Goal: Task Accomplishment & Management: Manage account settings

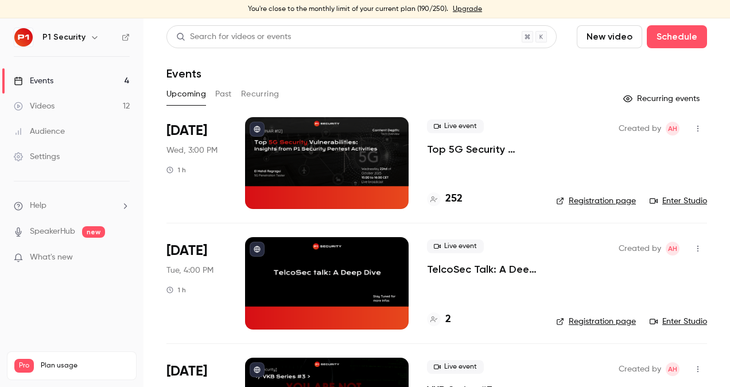
click at [657, 199] on link "Enter Studio" at bounding box center [678, 200] width 57 height 11
click at [617, 199] on link "Registration page" at bounding box center [596, 200] width 80 height 11
click at [476, 143] on p "Top 5G Security Vulnerabilities: Insights from P1 Security Pentest Activities" at bounding box center [482, 149] width 111 height 14
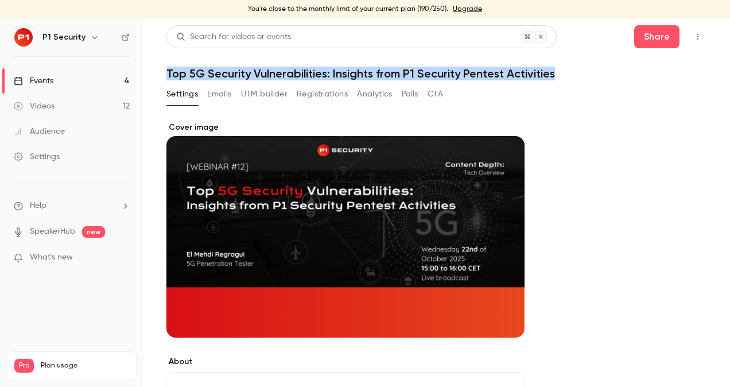
drag, startPoint x: 163, startPoint y: 71, endPoint x: 555, endPoint y: 72, distance: 392.5
click at [555, 72] on main "Search for videos or events Share Top 5G Security Vulnerabilities: Insights fro…" at bounding box center [436, 202] width 586 height 368
copy h1 "Top 5G Security Vulnerabilities: Insights from P1 Security Pentest Activities"
click at [124, 83] on link "Events 4" at bounding box center [71, 80] width 143 height 25
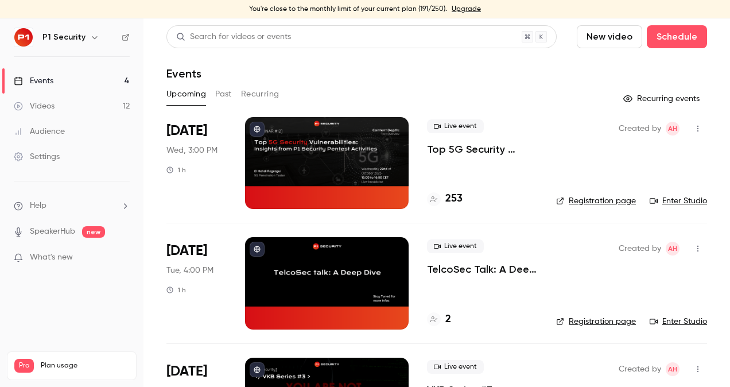
click at [483, 154] on p "Top 5G Security Vulnerabilities: Insights from P1 Security Pentest Activities" at bounding box center [482, 149] width 111 height 14
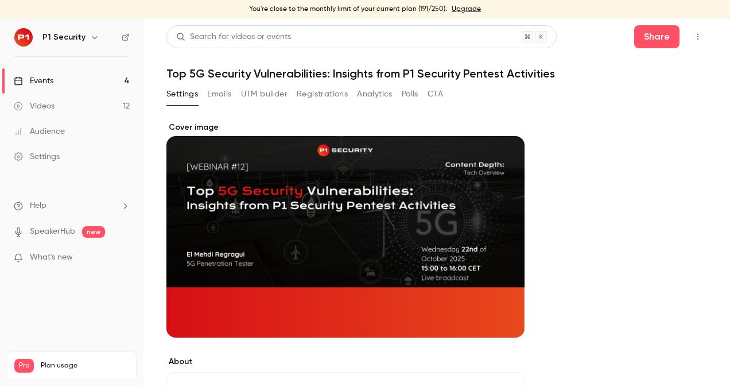
click at [316, 91] on button "Registrations" at bounding box center [322, 94] width 51 height 18
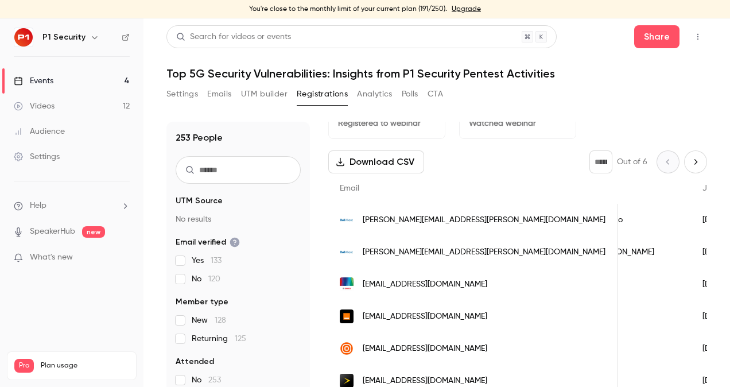
scroll to position [0, 112]
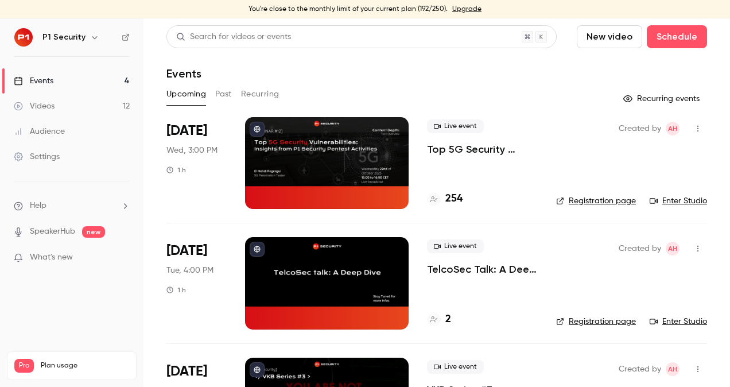
click at [458, 147] on p "Top 5G Security Vulnerabilities: Insights from P1 Security Pentest Activities" at bounding box center [482, 149] width 111 height 14
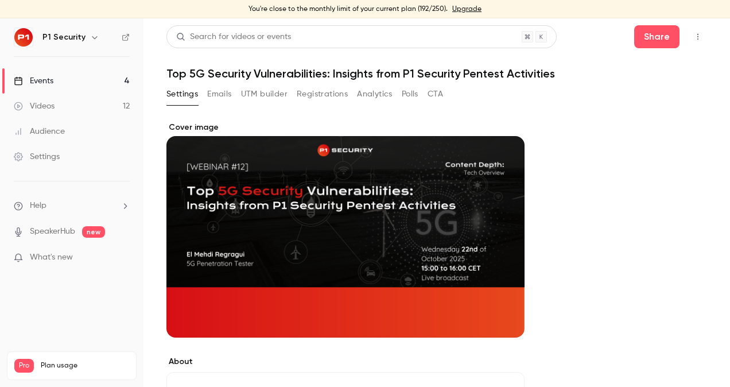
click at [323, 88] on button "Registrations" at bounding box center [322, 94] width 51 height 18
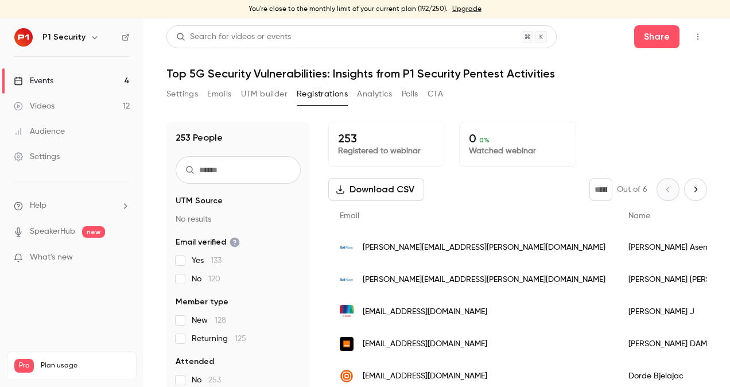
click at [209, 172] on input "text" at bounding box center [238, 170] width 125 height 28
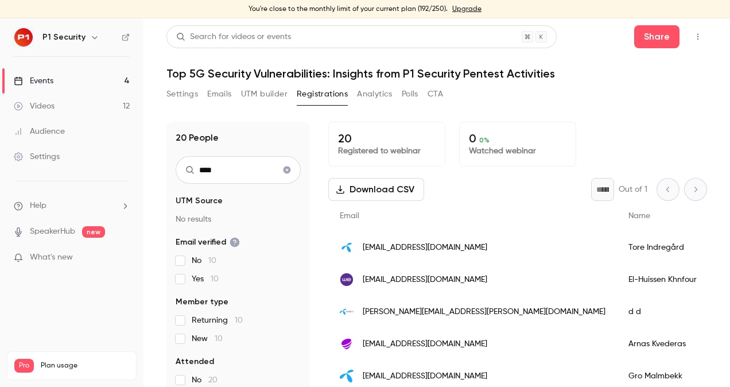
type input "*****"
